Goal: Task Accomplishment & Management: Manage account settings

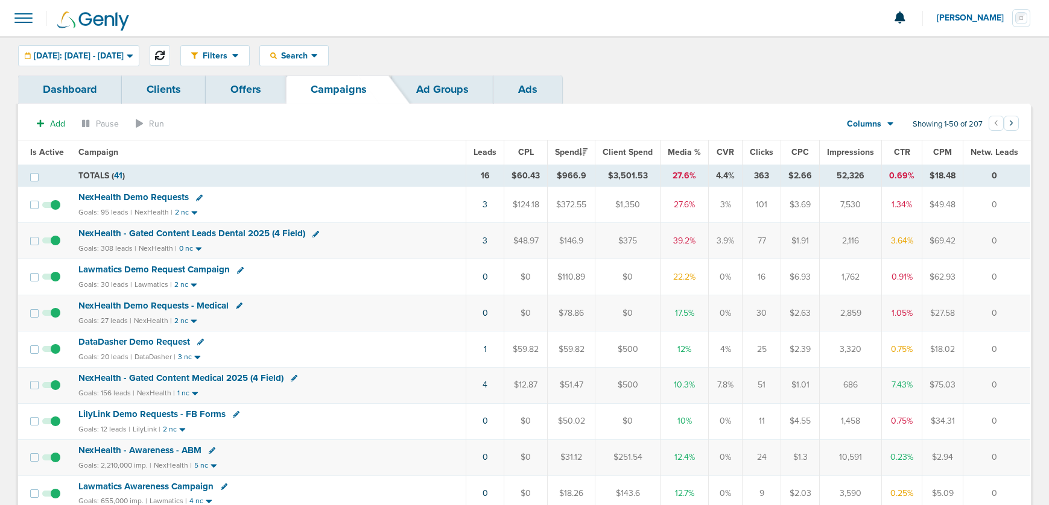
click at [165, 55] on icon at bounding box center [160, 56] width 10 height 10
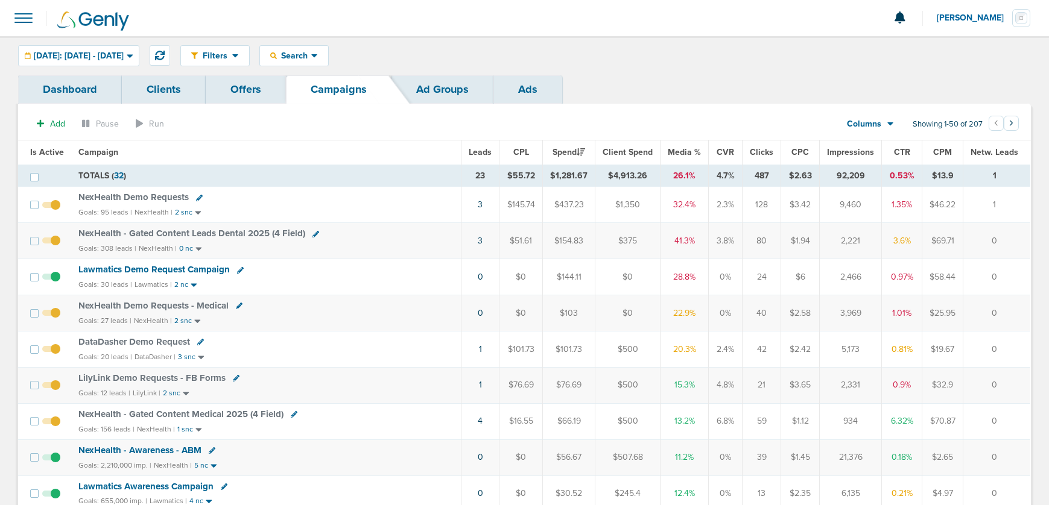
click at [292, 414] on icon at bounding box center [294, 414] width 7 height 7
select select
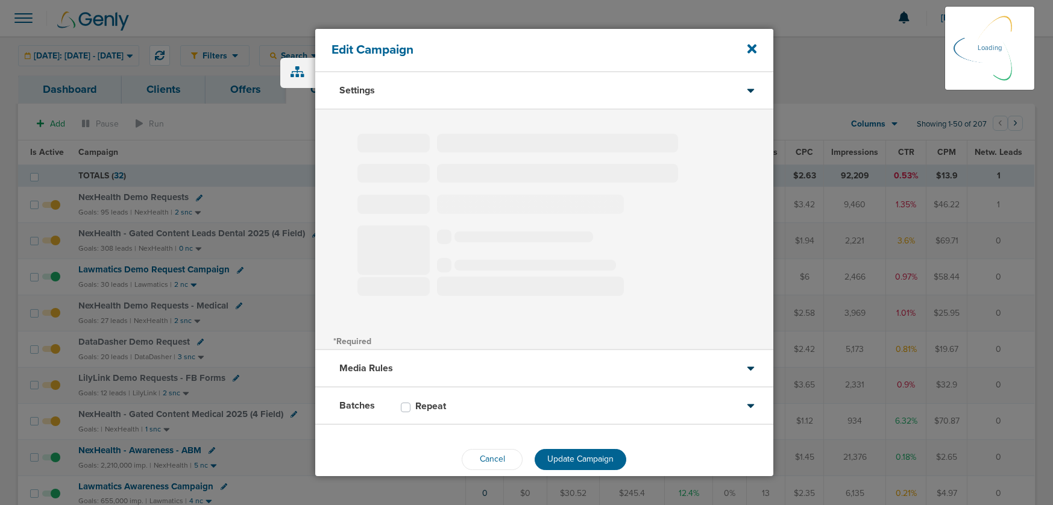
type input "NexHealth - Gated Content Medical 2025 (4 Field)"
select select "Leads"
radio input "true"
select select "readWrite"
checkbox input "true"
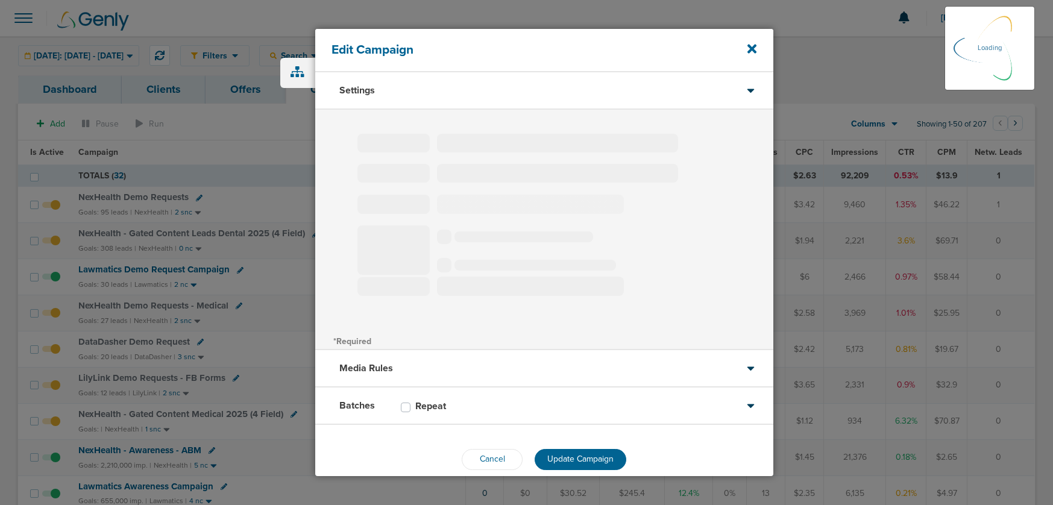
select select "1"
select select "2"
select select "3"
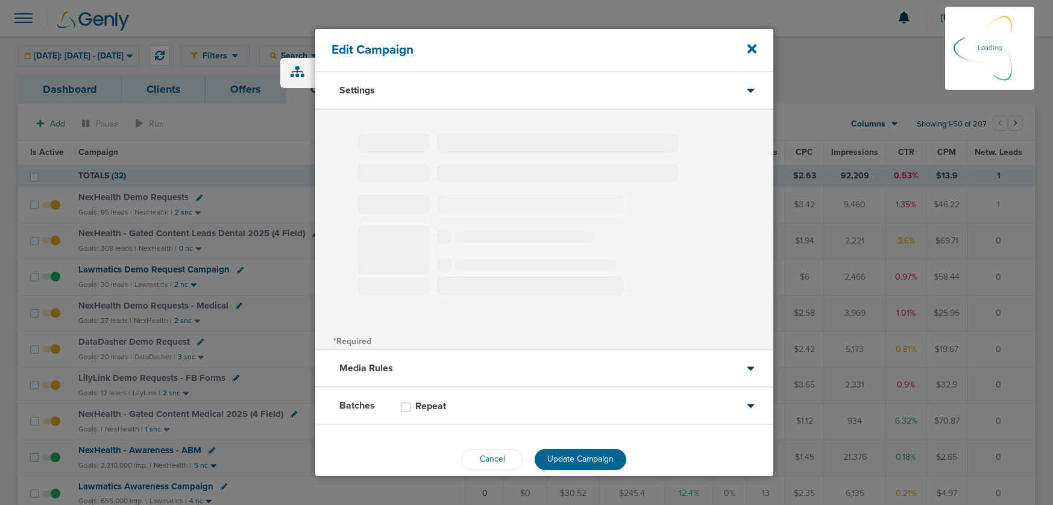
select select "4"
select select "6"
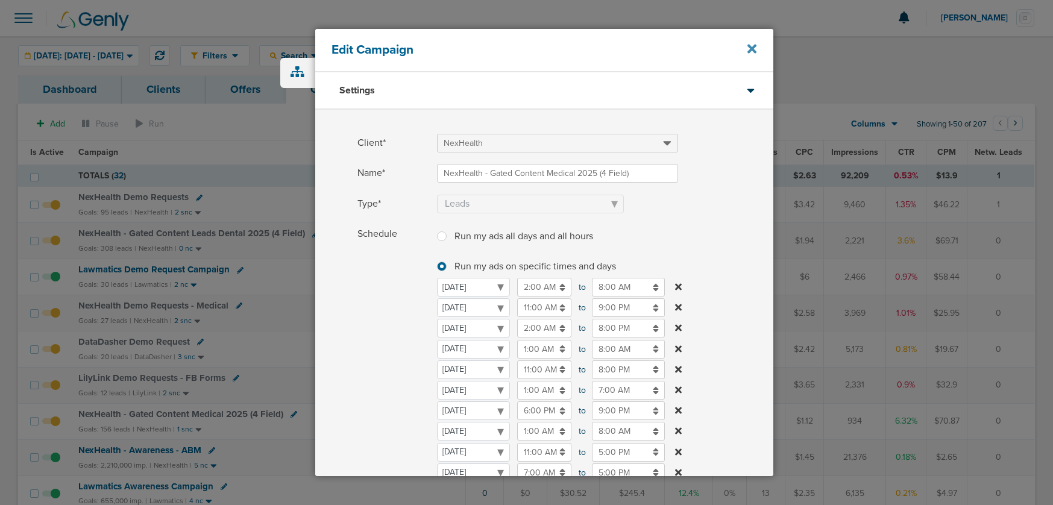
click at [752, 49] on icon at bounding box center [752, 49] width 9 height 9
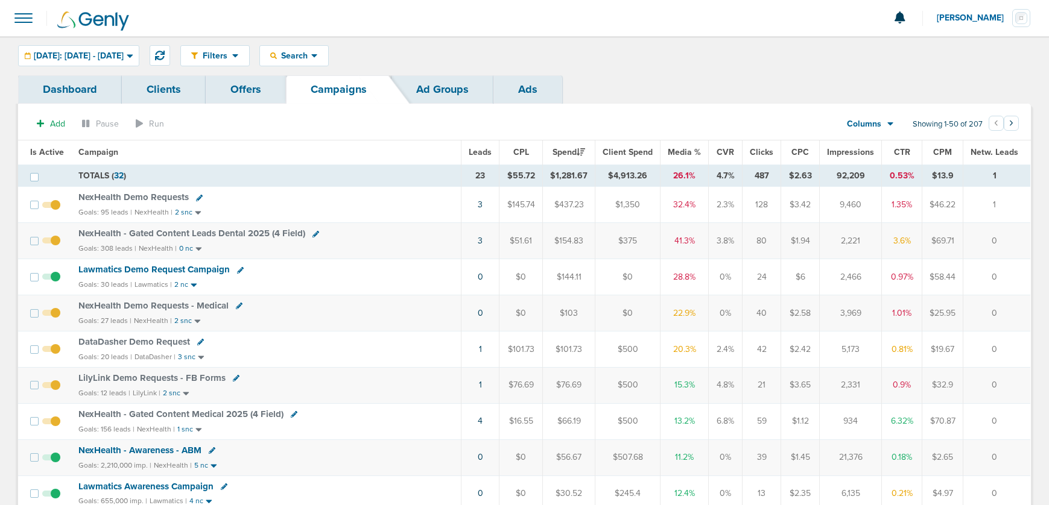
click at [104, 340] on span "DataDasher Demo Request" at bounding box center [134, 341] width 112 height 11
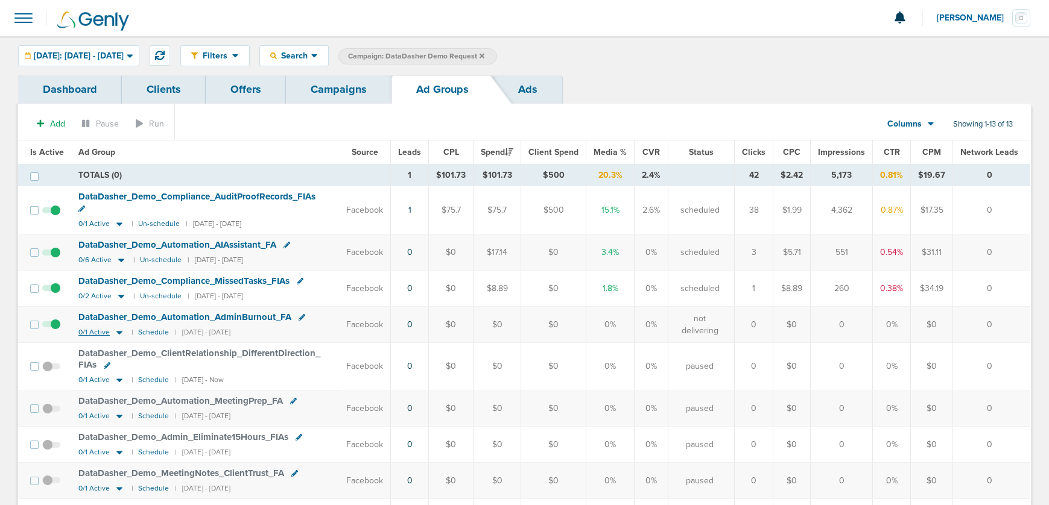
click at [117, 332] on icon at bounding box center [119, 333] width 6 height 4
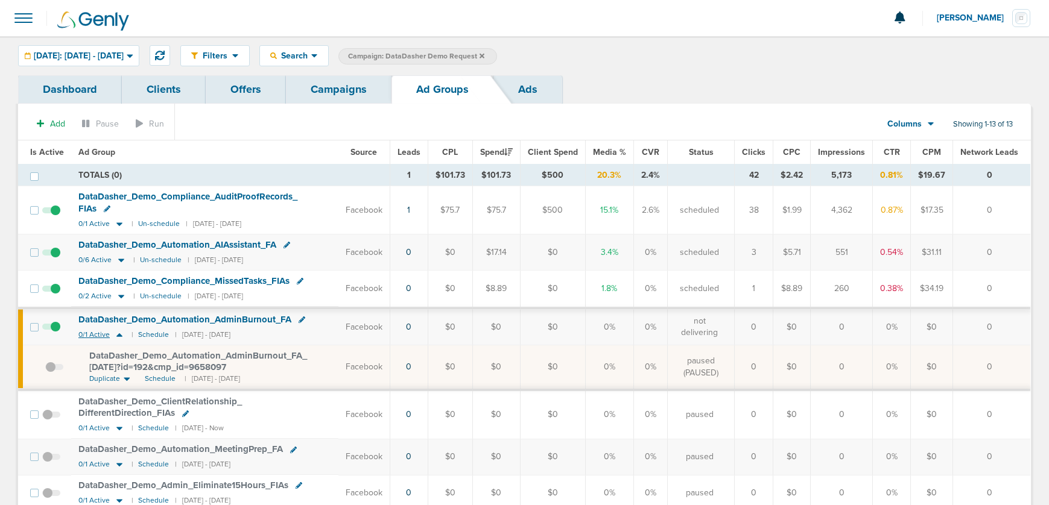
click at [117, 332] on icon at bounding box center [119, 335] width 12 height 10
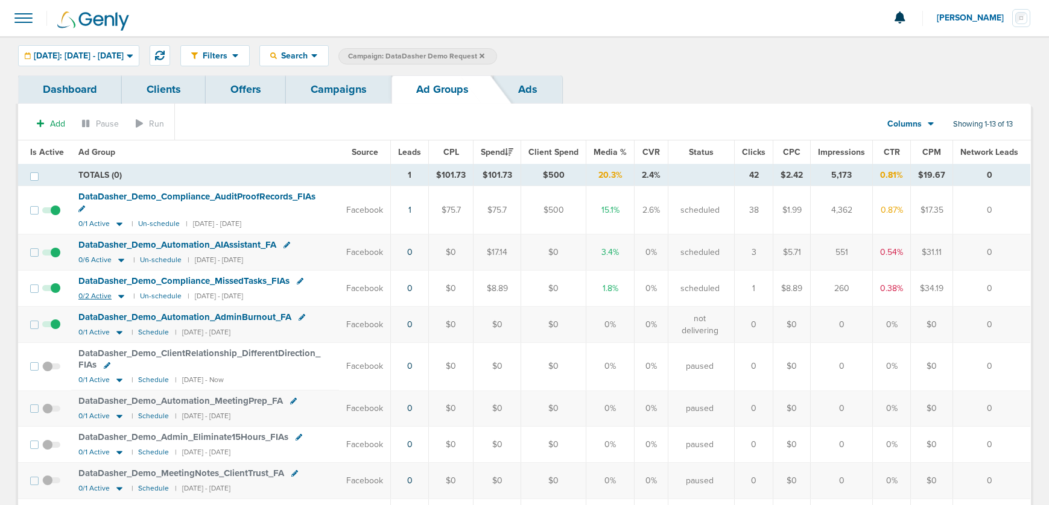
click at [118, 295] on icon at bounding box center [121, 297] width 6 height 4
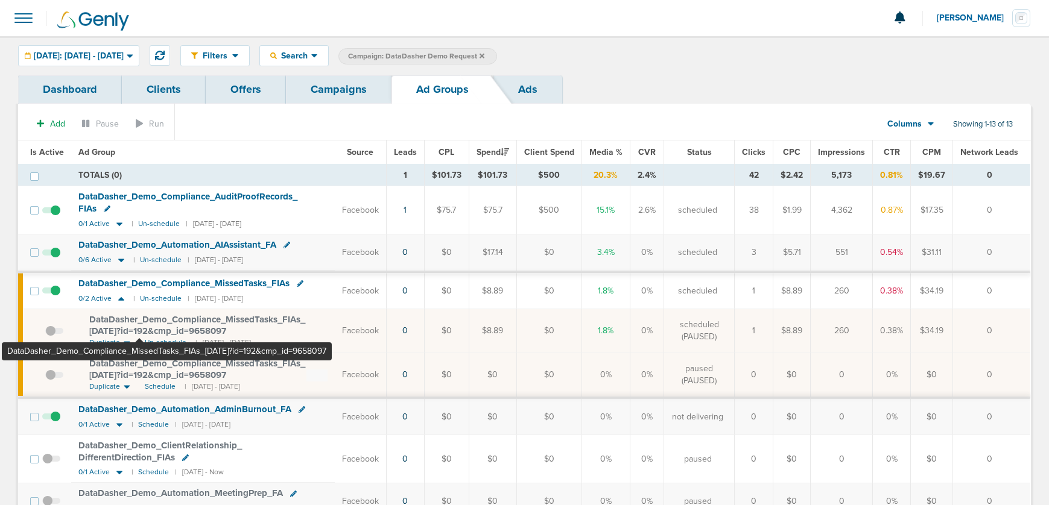
click at [140, 326] on span "DataDasher_ Demo_ Compliance_ MissedTasks_ FIAs_ [DATE]?id=192&cmp_ id=9658097" at bounding box center [197, 325] width 216 height 23
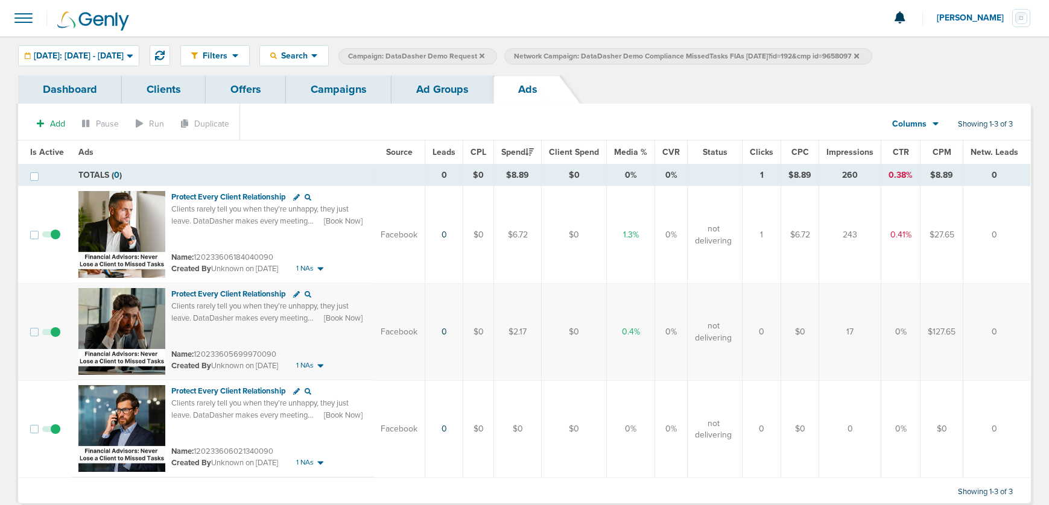
click at [447, 93] on link "Ad Groups" at bounding box center [442, 89] width 102 height 28
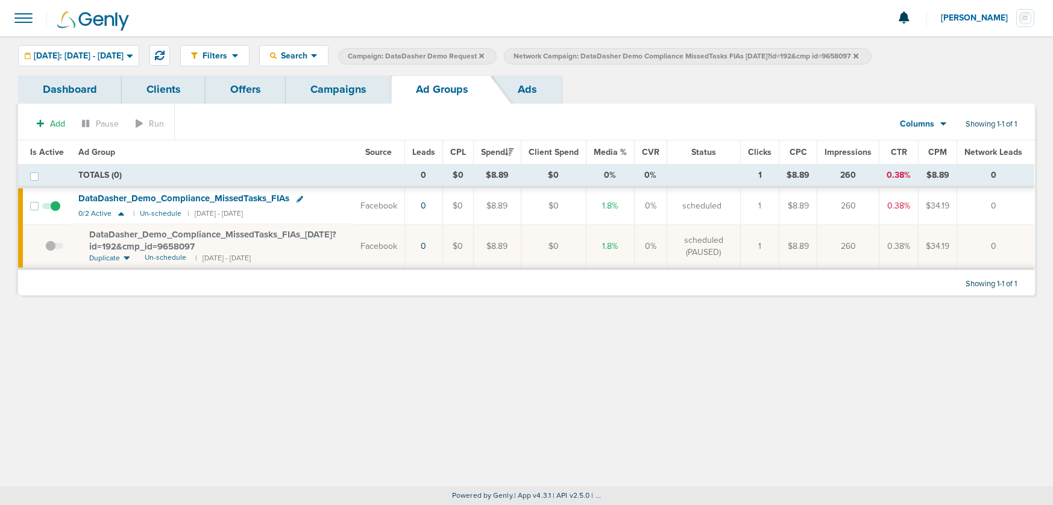
click at [859, 57] on icon at bounding box center [856, 55] width 5 height 5
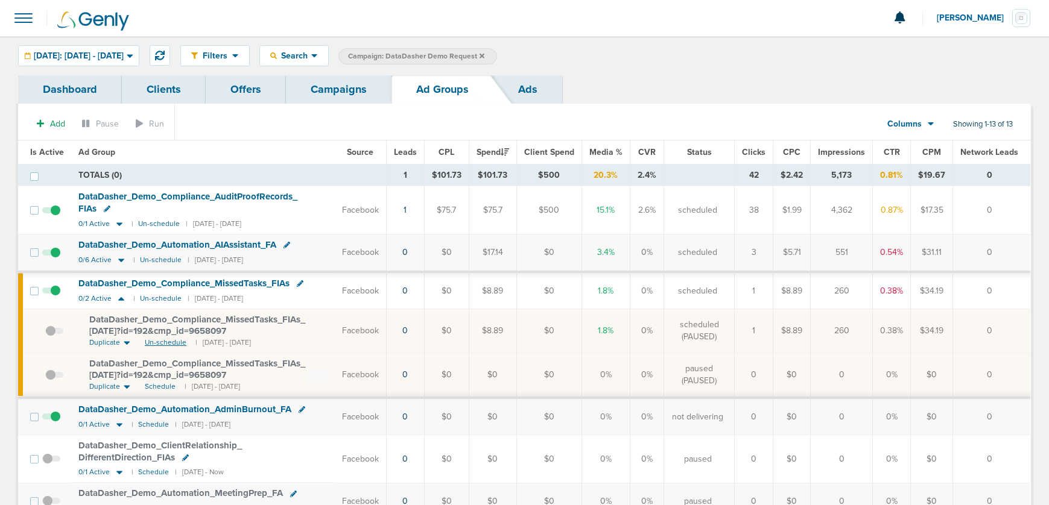
click at [161, 345] on span "Un-schedule" at bounding box center [166, 343] width 42 height 10
click at [118, 259] on icon at bounding box center [121, 261] width 6 height 4
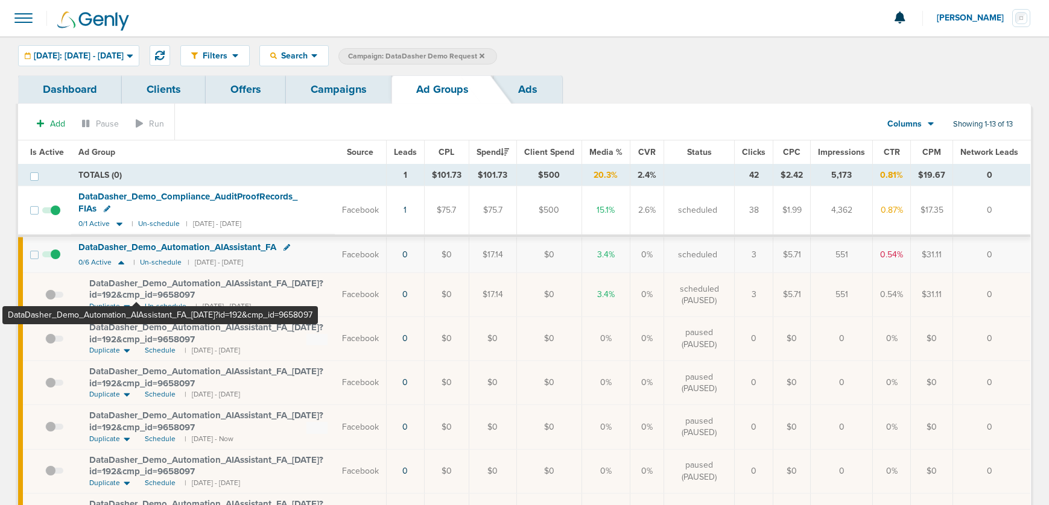
click at [136, 289] on span "DataDasher_ Demo_ Automation_ AIAssistant_ FA_ [DATE]?id=192&cmp_ id=9658097" at bounding box center [206, 289] width 234 height 23
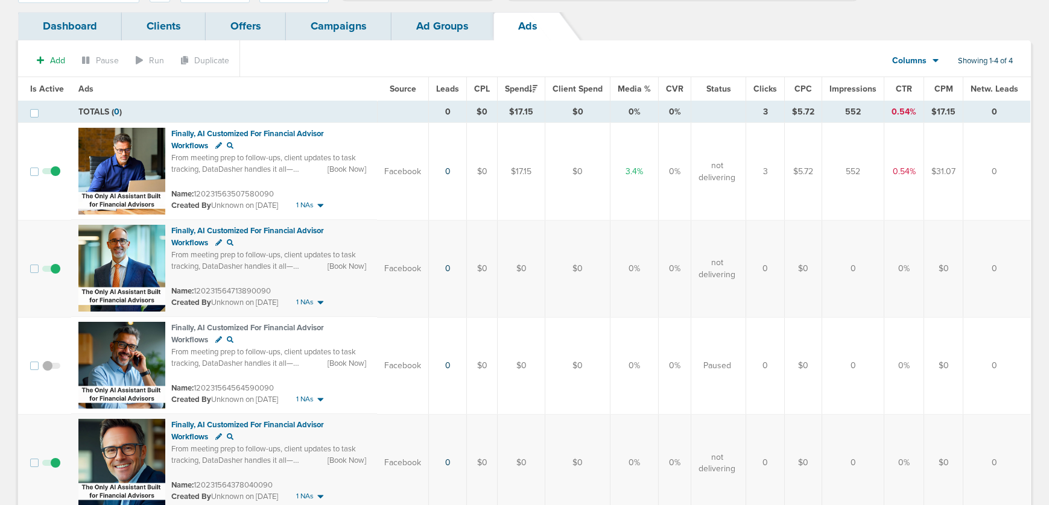
scroll to position [65, 0]
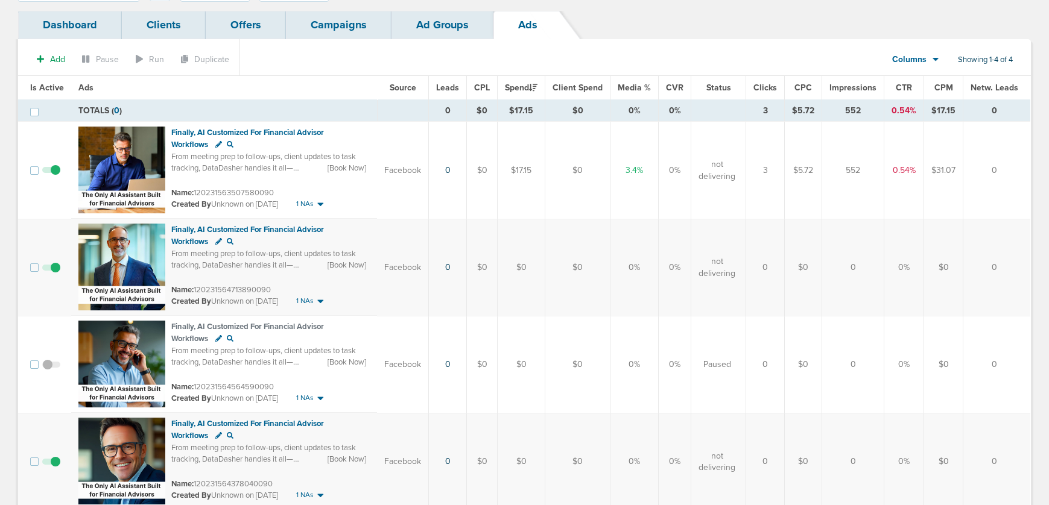
click at [425, 33] on link "Ad Groups" at bounding box center [442, 25] width 102 height 28
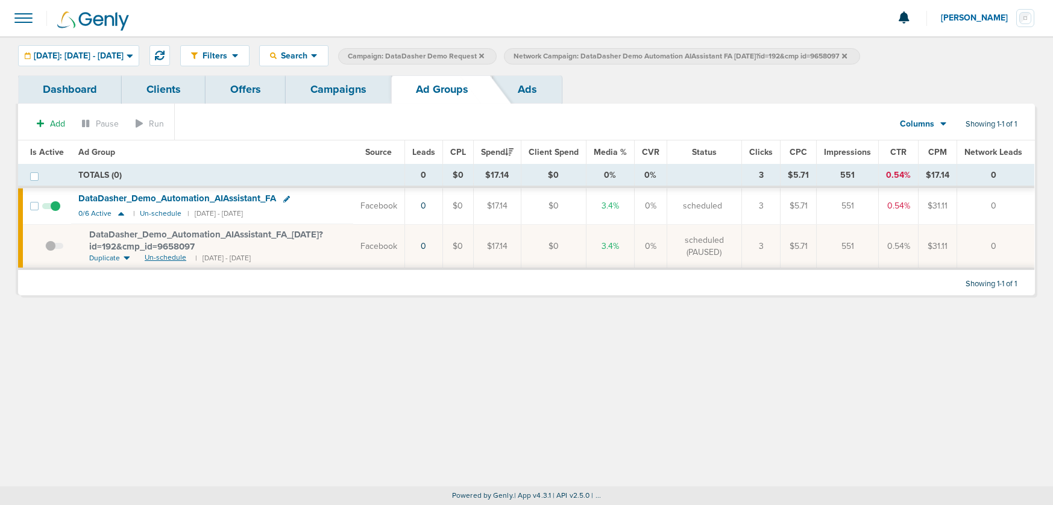
click at [156, 257] on span "Un-schedule" at bounding box center [166, 258] width 42 height 10
click at [351, 87] on link "Campaigns" at bounding box center [339, 89] width 106 height 28
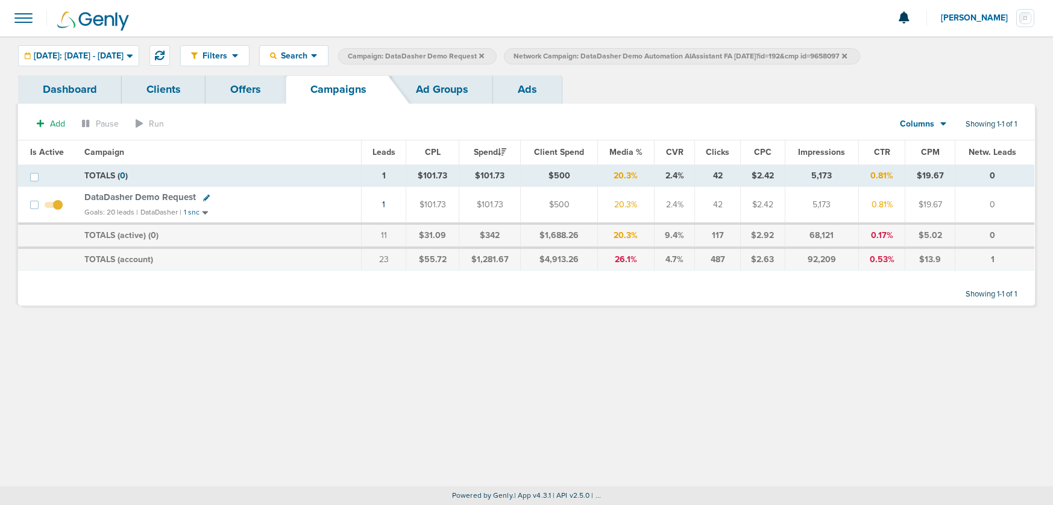
click at [419, 90] on link "Ad Groups" at bounding box center [442, 89] width 102 height 28
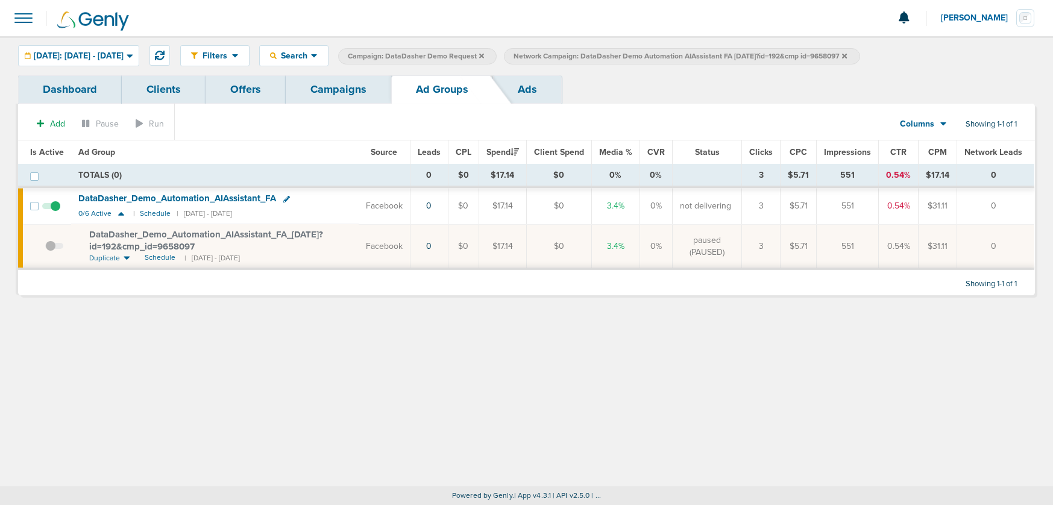
click at [847, 54] on icon at bounding box center [844, 55] width 5 height 5
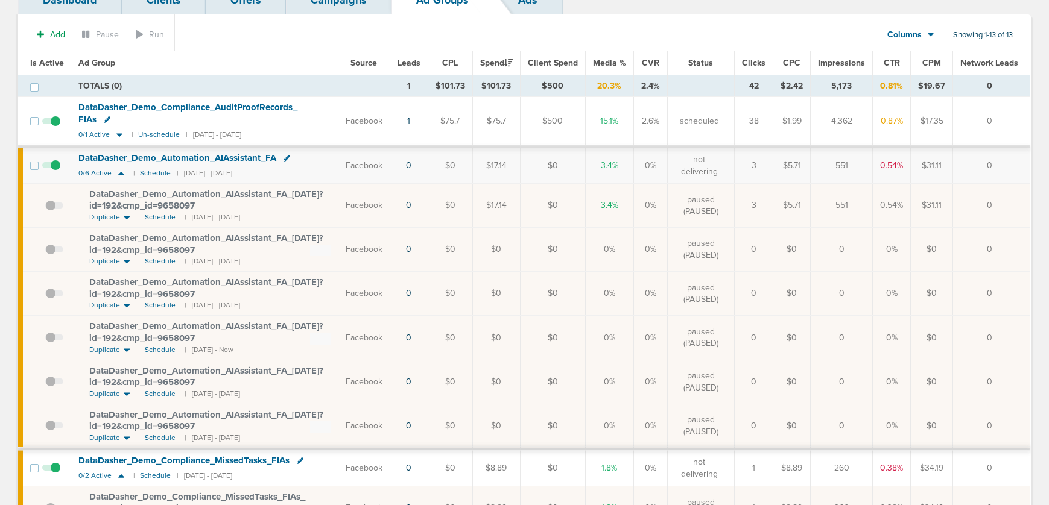
scroll to position [81, 0]
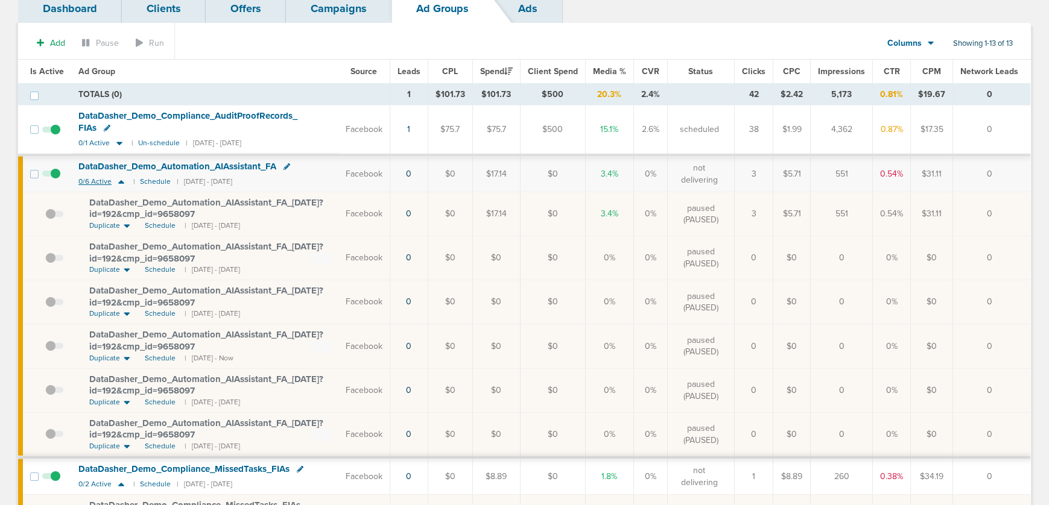
click at [120, 183] on icon at bounding box center [121, 182] width 12 height 10
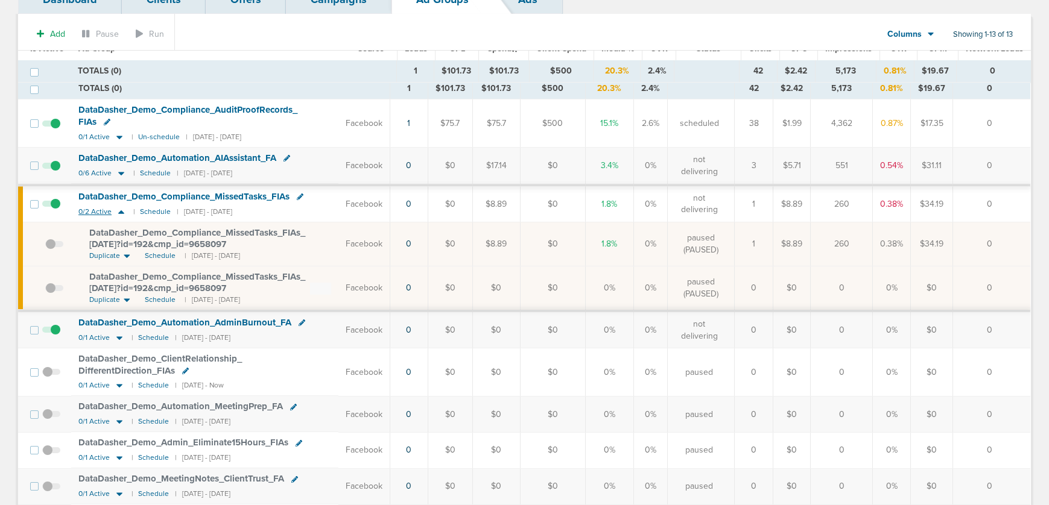
scroll to position [0, 0]
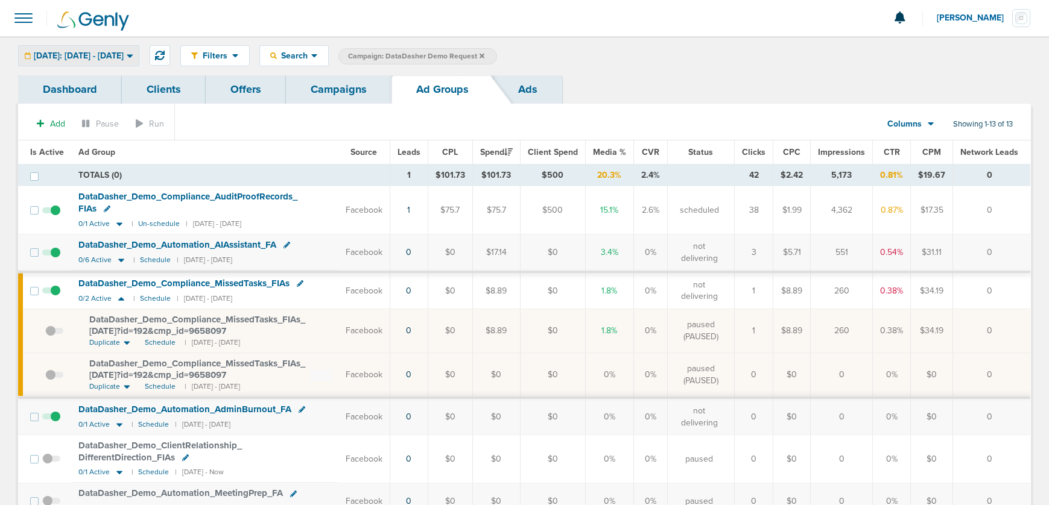
click at [81, 52] on span "[DATE]: [DATE] - [DATE]" at bounding box center [79, 56] width 90 height 8
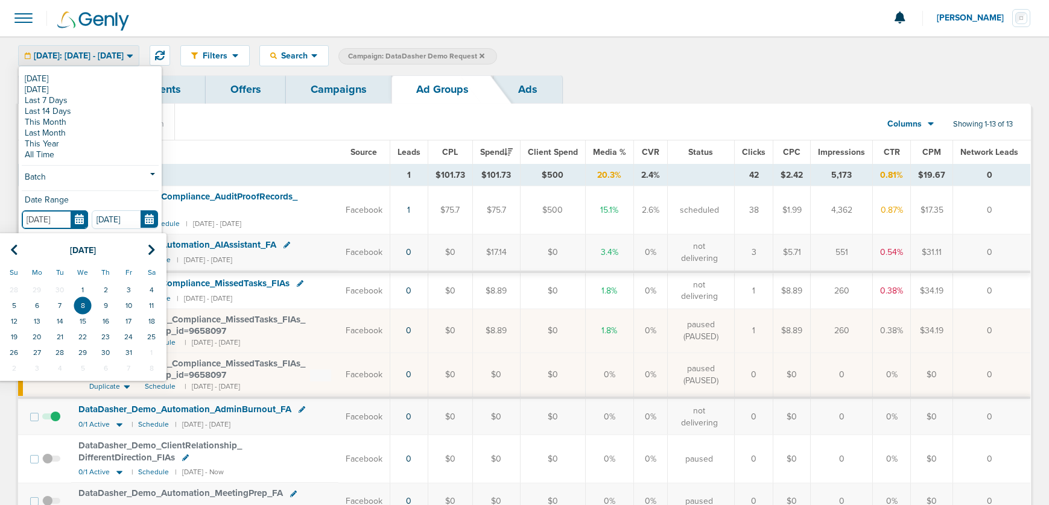
click at [78, 219] on input "[DATE]" at bounding box center [55, 219] width 66 height 19
click at [16, 248] on icon at bounding box center [14, 250] width 8 height 12
click at [11, 253] on icon at bounding box center [14, 250] width 8 height 12
click at [130, 291] on td "1" at bounding box center [128, 290] width 23 height 16
type input "[DATE]"
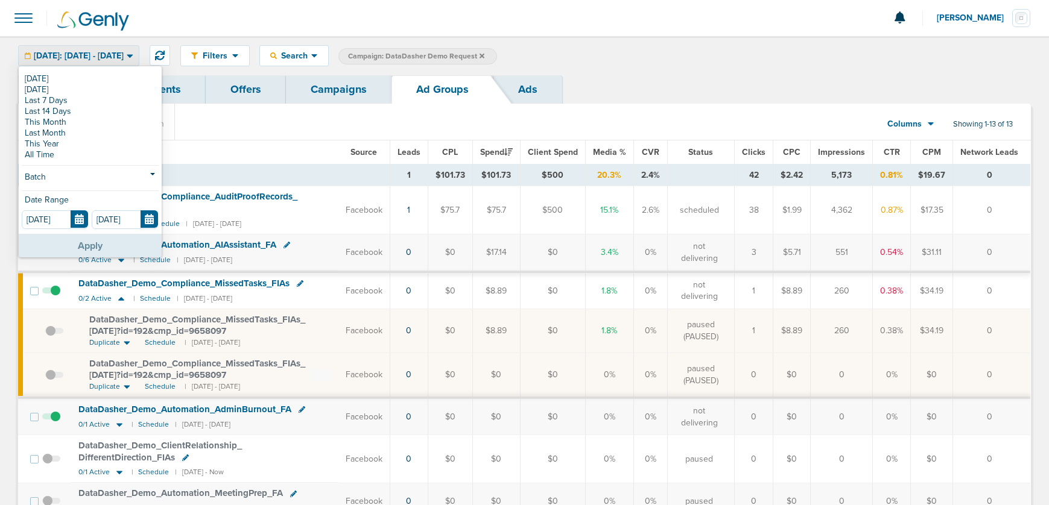
click at [103, 244] on button "Apply" at bounding box center [90, 246] width 143 height 24
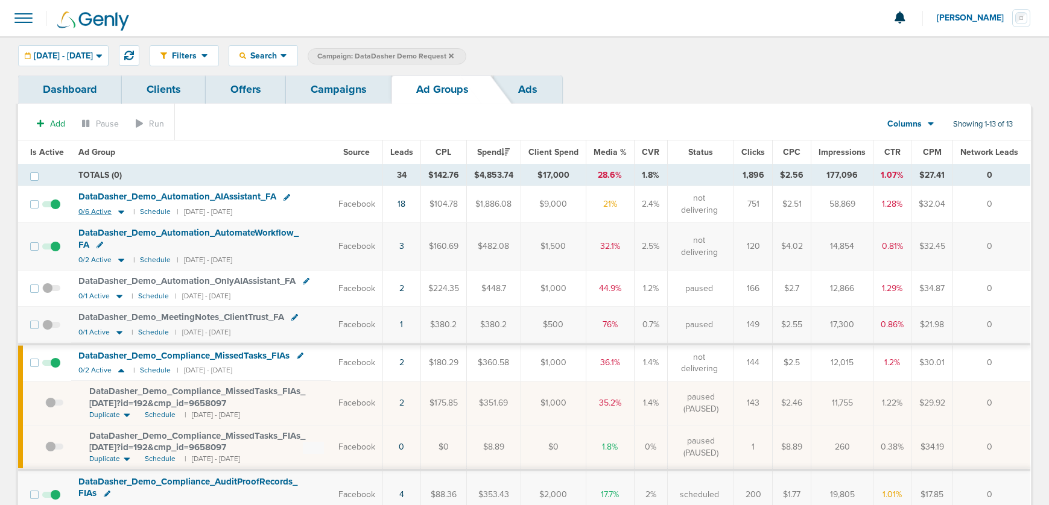
click at [119, 210] on icon at bounding box center [121, 212] width 12 height 10
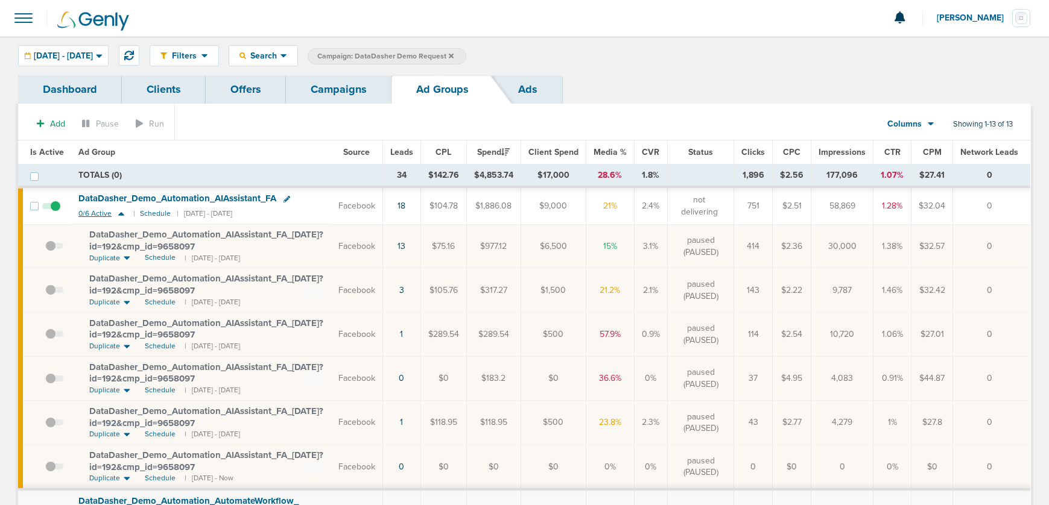
click at [120, 213] on icon at bounding box center [121, 214] width 6 height 4
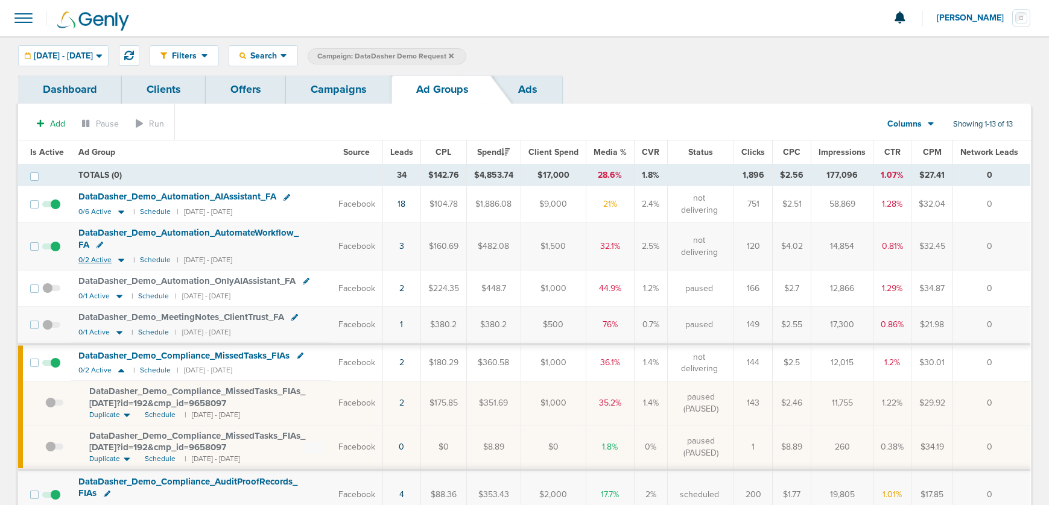
click at [121, 262] on icon at bounding box center [121, 260] width 12 height 10
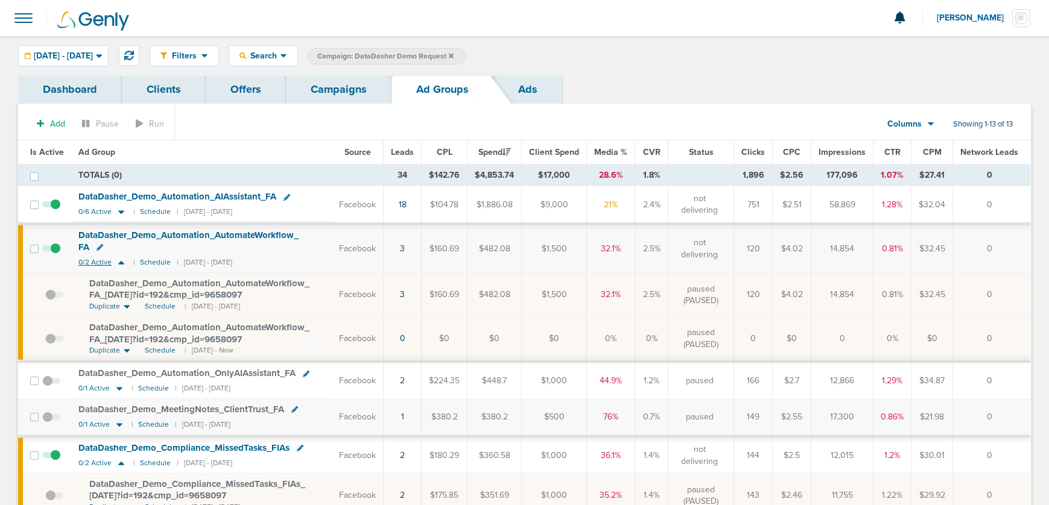
click at [122, 263] on icon at bounding box center [121, 262] width 12 height 10
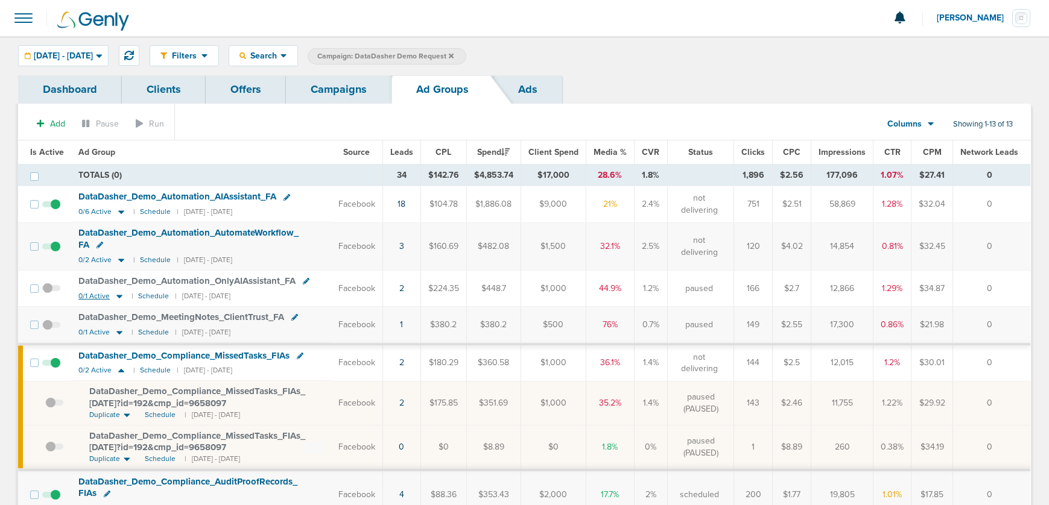
click at [119, 295] on icon at bounding box center [119, 297] width 6 height 4
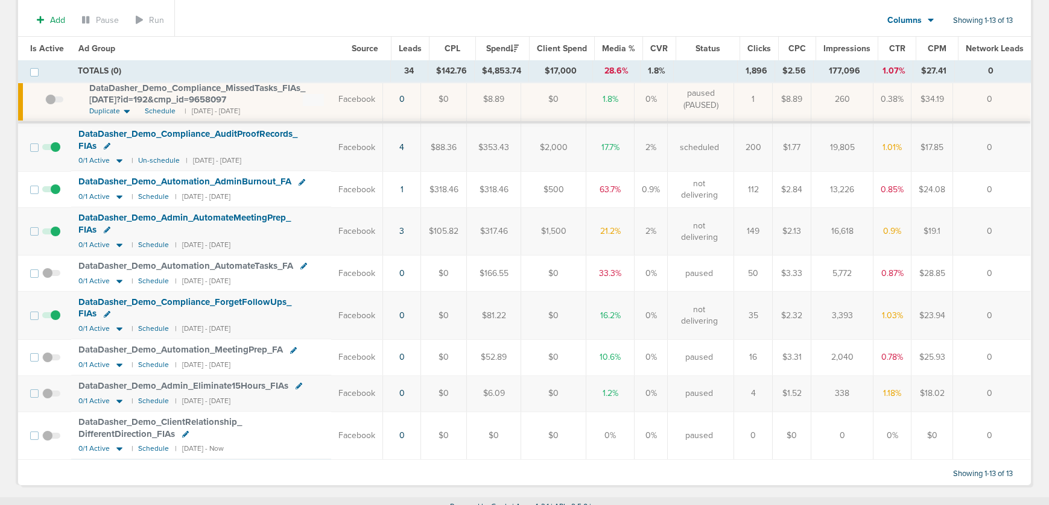
scroll to position [394, 0]
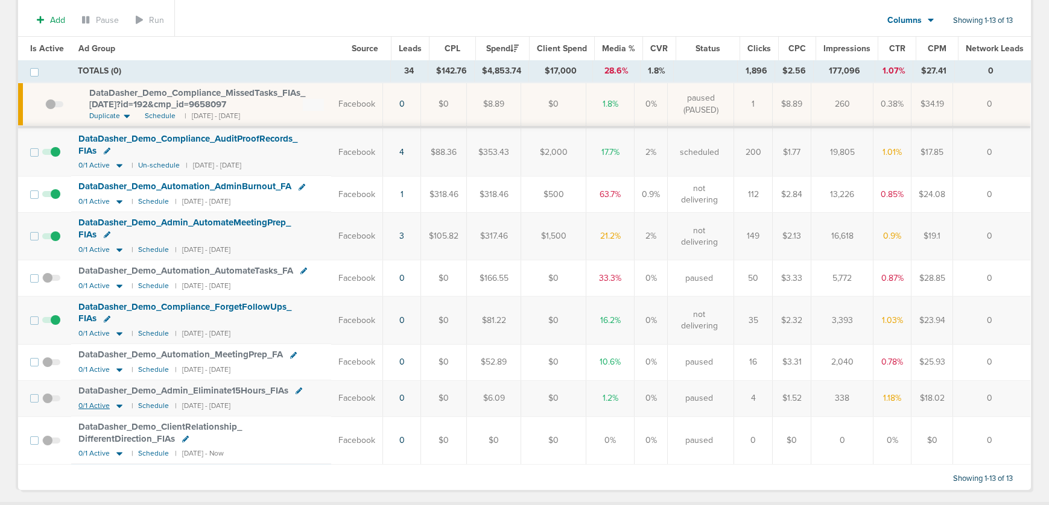
click at [117, 408] on icon at bounding box center [119, 406] width 12 height 10
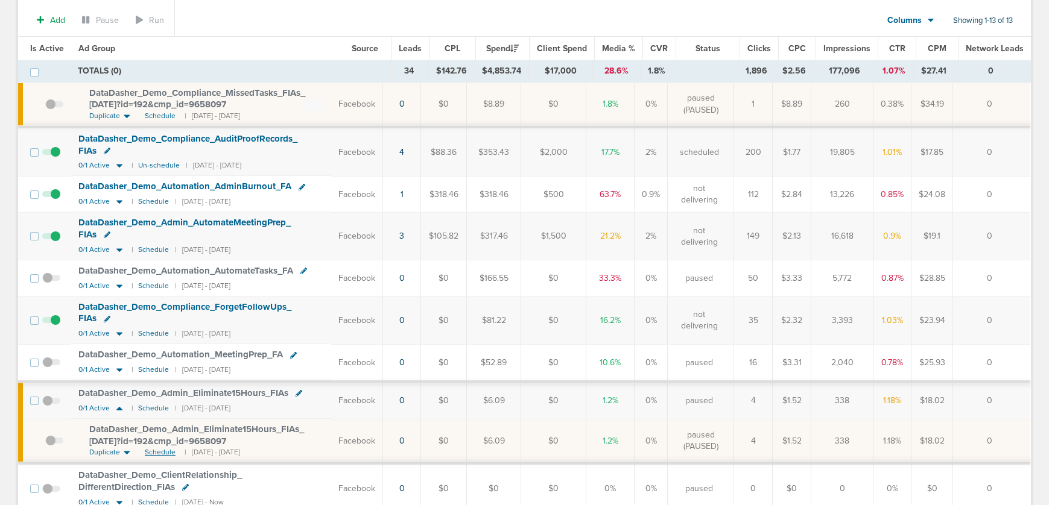
click at [160, 452] on span "Schedule" at bounding box center [160, 452] width 31 height 10
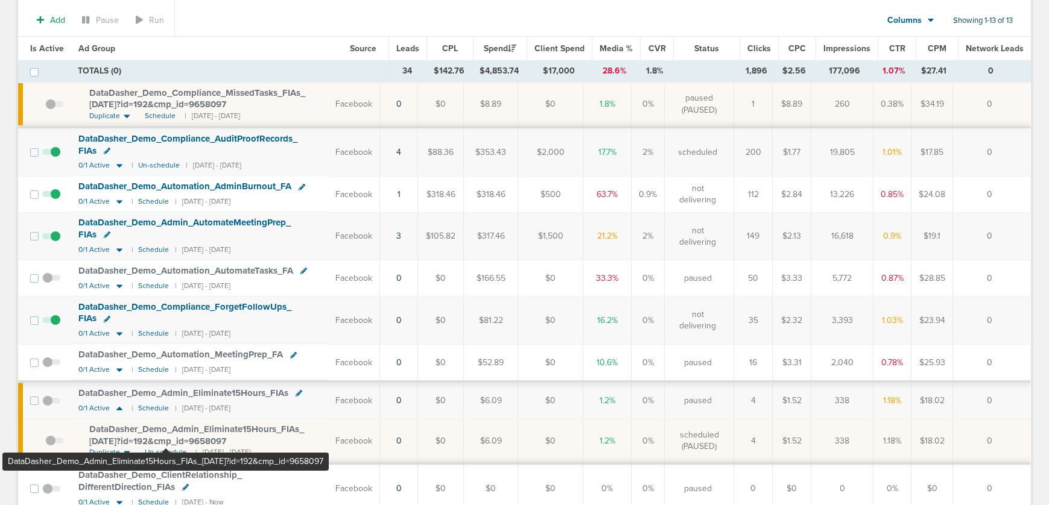
click at [166, 437] on span "DataDasher_ Demo_ Admin_ Eliminate15Hours_ FIAs_ [DATE]?id=192&cmp_ id=9658097" at bounding box center [196, 435] width 215 height 23
